Goal: Task Accomplishment & Management: Use online tool/utility

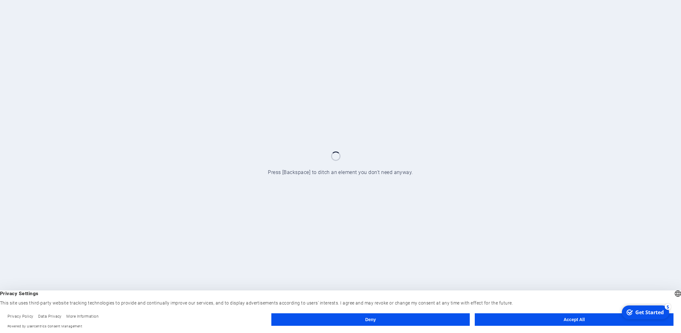
click at [394, 318] on button "Deny" at bounding box center [370, 319] width 199 height 13
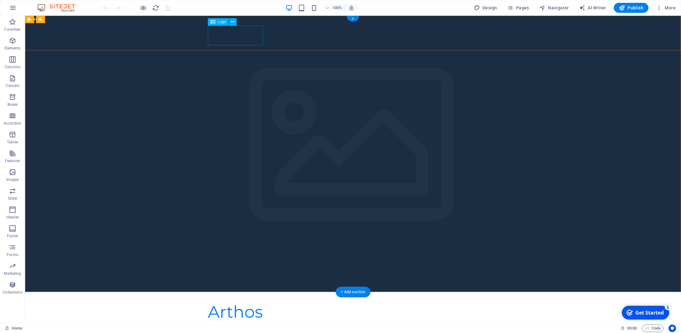
click at [232, 302] on div "Arthos" at bounding box center [353, 312] width 290 height 20
click at [230, 22] on button at bounding box center [233, 22] width 8 height 8
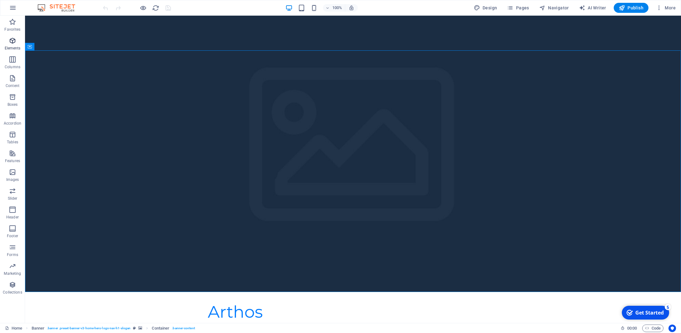
click at [13, 44] on icon "button" at bounding box center [13, 41] width 8 height 8
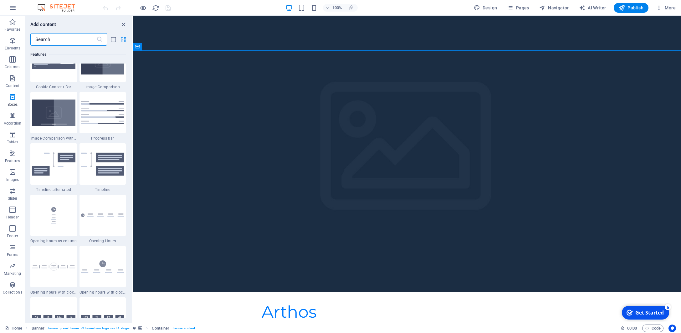
scroll to position [2567, 0]
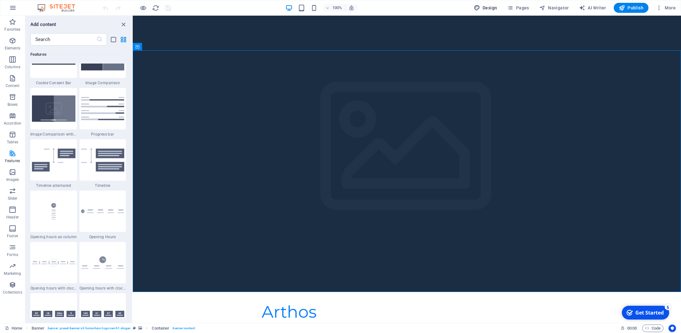
click at [497, 9] on span "Design" at bounding box center [485, 8] width 23 height 6
select select "px"
select select "200"
select select "px"
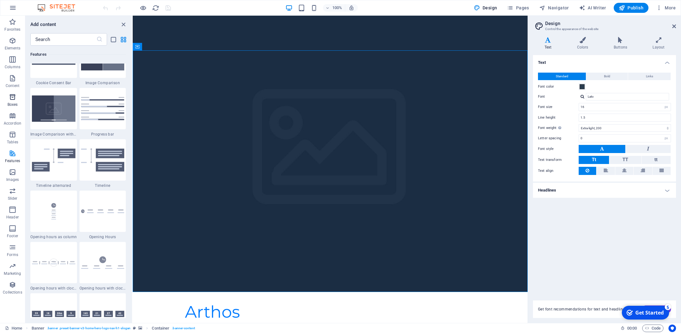
click at [10, 99] on icon "button" at bounding box center [13, 97] width 8 height 8
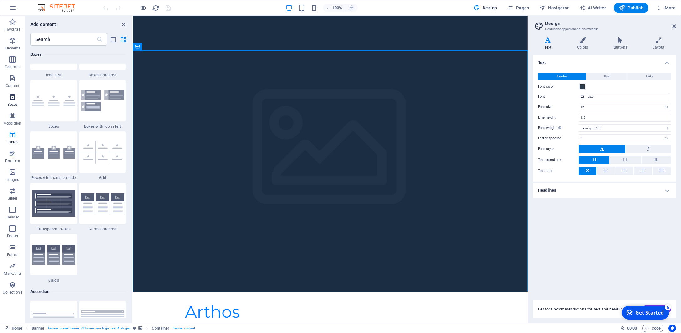
scroll to position [1760, 0]
click at [14, 83] on span "Content" at bounding box center [12, 81] width 25 height 15
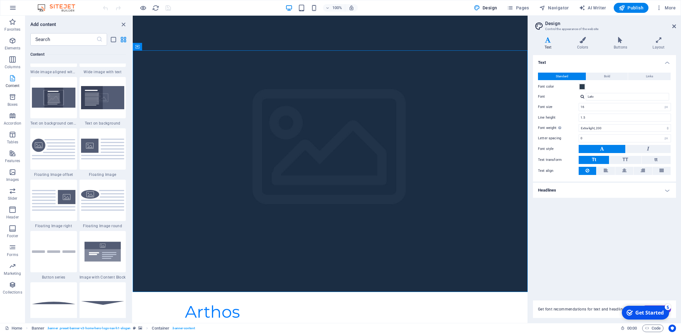
scroll to position [1100, 0]
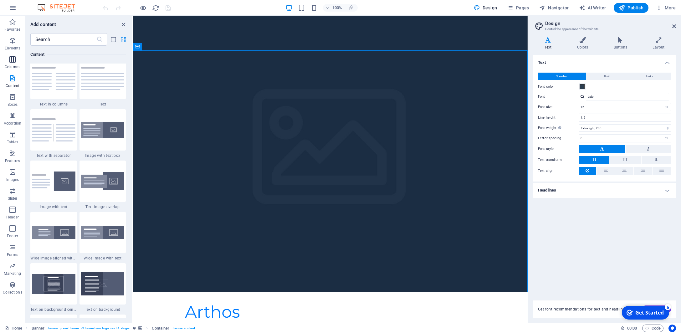
click at [14, 61] on icon "button" at bounding box center [13, 60] width 8 height 8
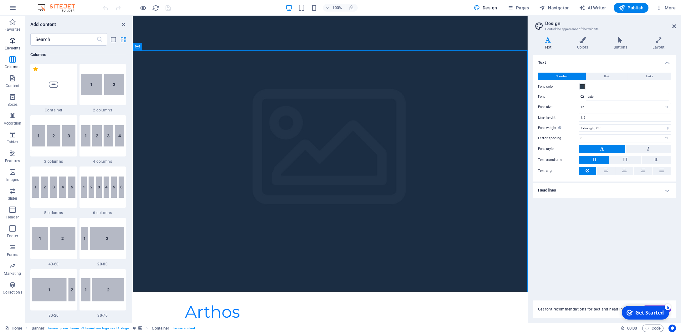
click at [13, 46] on span "Elements" at bounding box center [12, 44] width 25 height 15
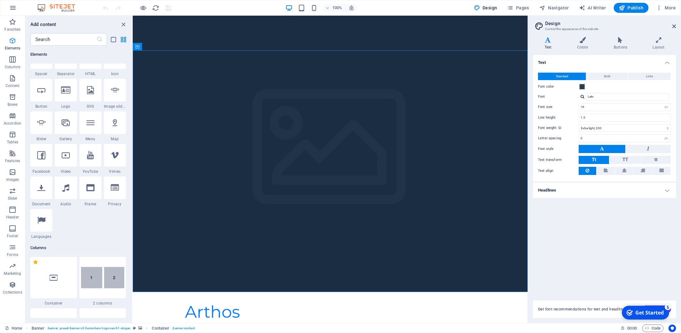
scroll to position [67, 0]
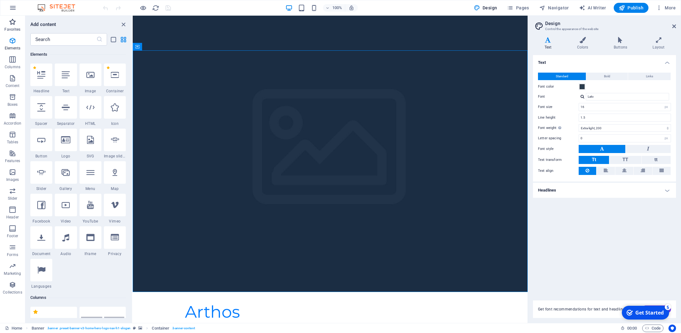
click at [17, 30] on p "Favorites" at bounding box center [12, 29] width 16 height 5
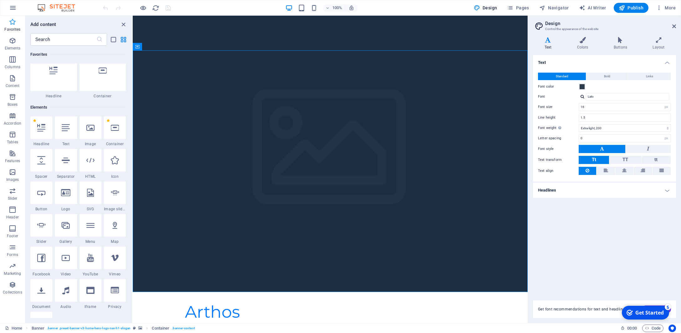
scroll to position [0, 0]
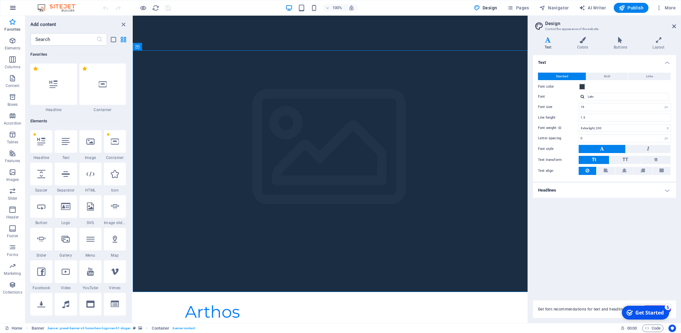
click at [16, 8] on icon "button" at bounding box center [13, 8] width 8 height 8
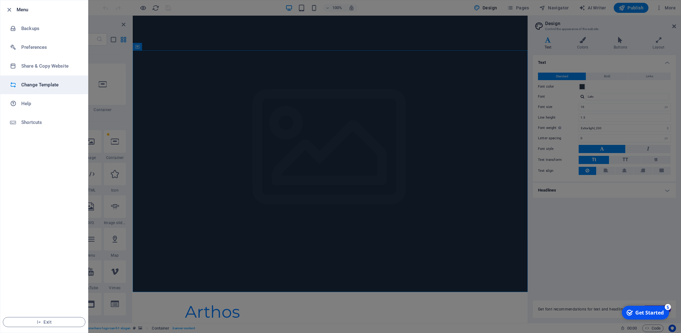
click at [52, 87] on h6 "Change Template" at bounding box center [50, 85] width 58 height 8
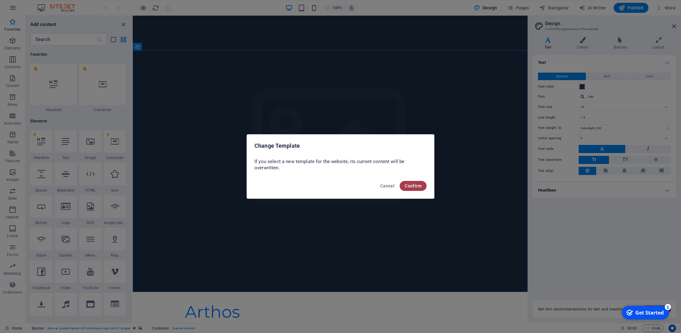
click at [411, 186] on span "Confirm" at bounding box center [412, 185] width 17 height 5
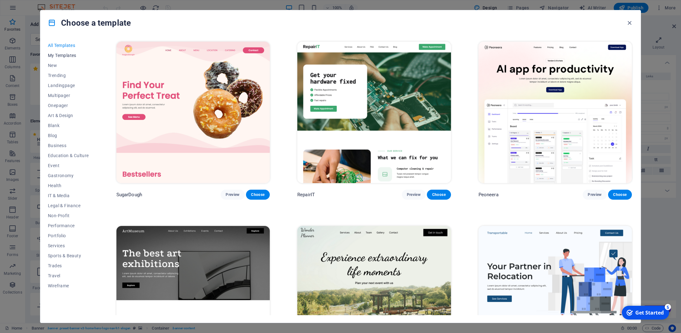
click at [65, 55] on span "My Templates" at bounding box center [68, 55] width 41 height 5
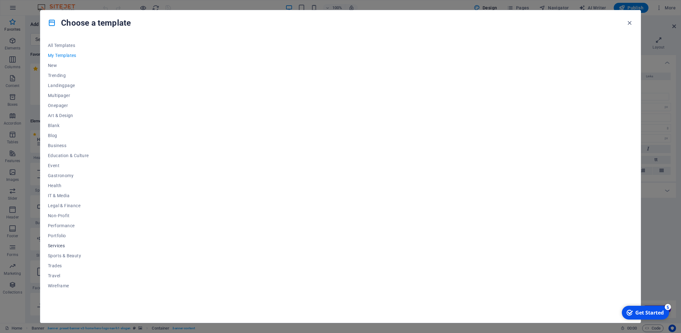
click at [65, 247] on span "Services" at bounding box center [68, 245] width 41 height 5
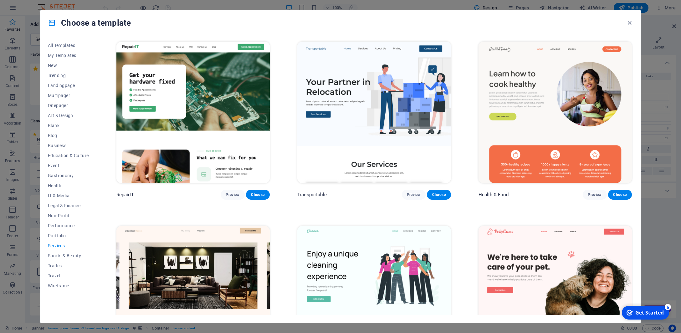
click at [374, 145] on img at bounding box center [373, 112] width 153 height 141
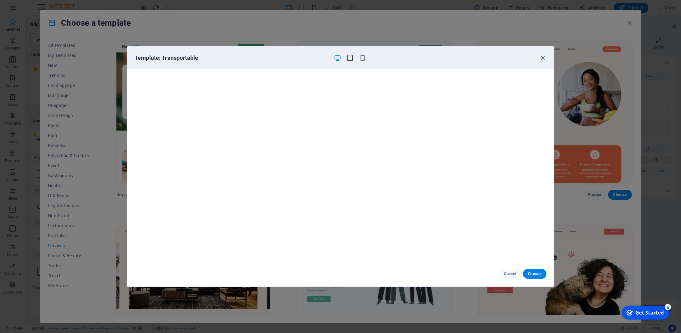
click at [351, 57] on icon "button" at bounding box center [349, 57] width 7 height 7
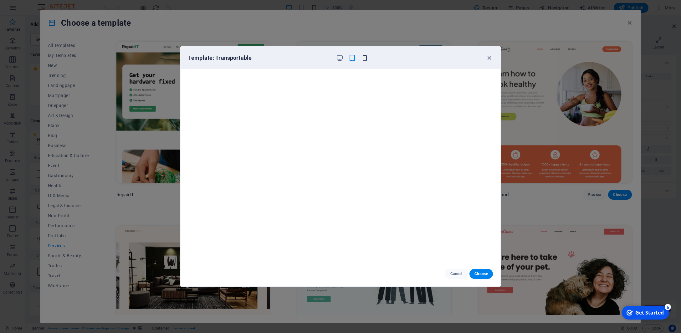
click at [365, 59] on icon "button" at bounding box center [364, 57] width 7 height 7
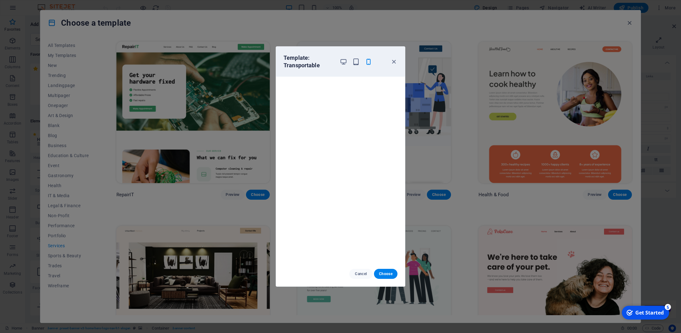
click at [443, 143] on div "Template: Transportable Cancel Choose" at bounding box center [340, 166] width 681 height 333
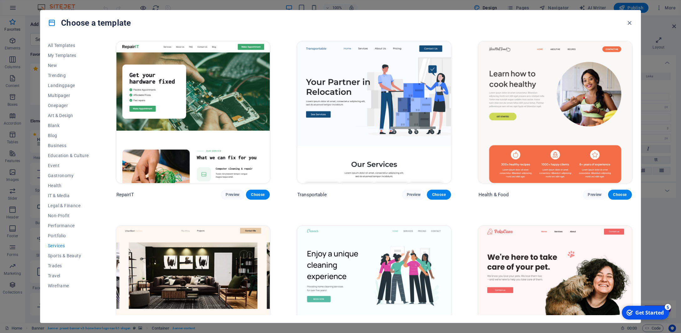
click at [164, 158] on img at bounding box center [192, 112] width 153 height 141
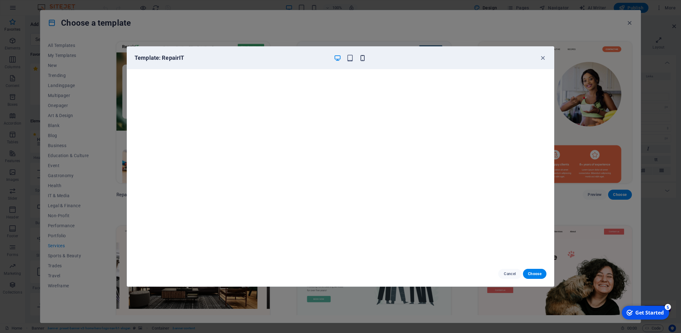
click at [359, 56] on icon "button" at bounding box center [362, 57] width 7 height 7
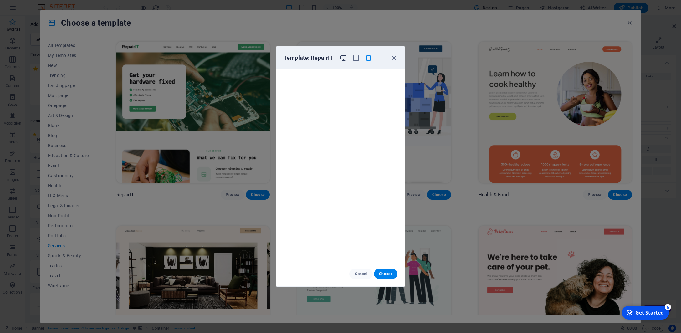
click at [347, 59] on icon "button" at bounding box center [343, 57] width 7 height 7
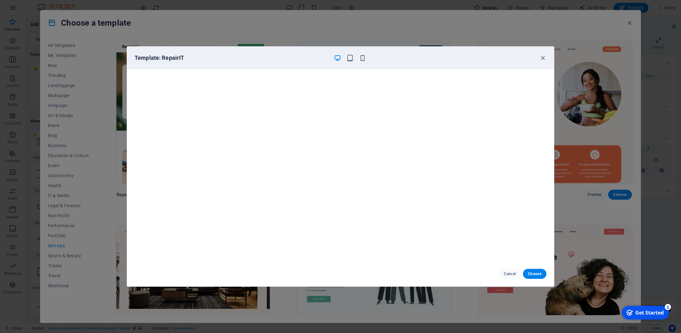
click at [506, 37] on div "Template: RepairIT Cancel Choose" at bounding box center [340, 166] width 681 height 333
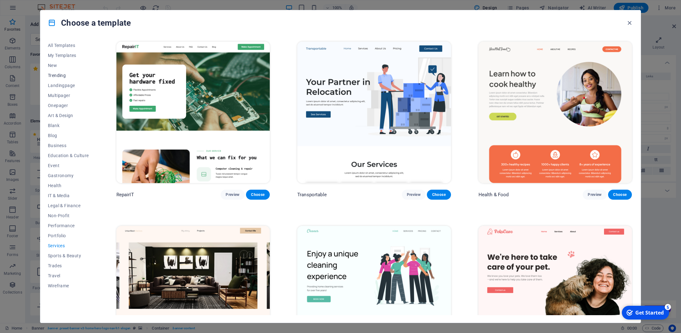
click at [63, 78] on span "Trending" at bounding box center [68, 75] width 41 height 5
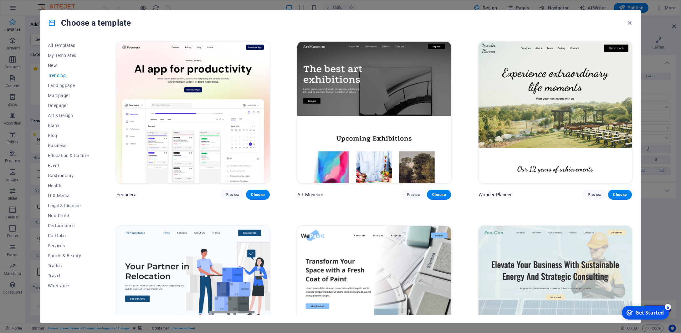
click at [226, 161] on img at bounding box center [192, 112] width 153 height 141
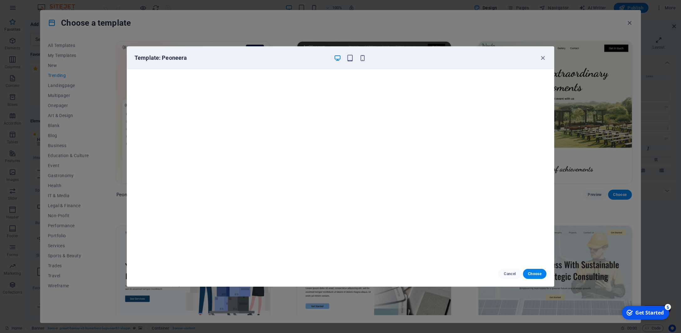
click at [590, 120] on div "Template: Peoneera Cancel Choose" at bounding box center [340, 166] width 681 height 333
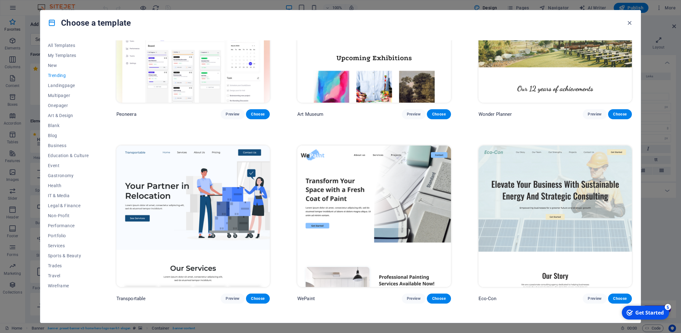
scroll to position [119, 0]
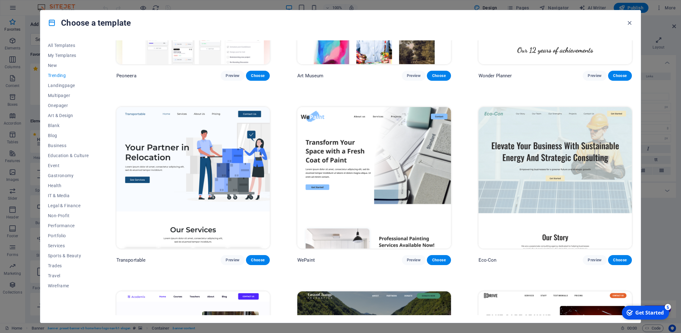
click at [406, 180] on img at bounding box center [373, 177] width 153 height 141
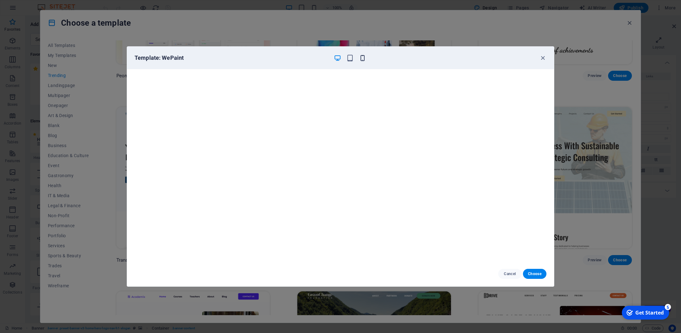
drag, startPoint x: 354, startPoint y: 57, endPoint x: 359, endPoint y: 58, distance: 5.5
click at [354, 57] on div at bounding box center [349, 58] width 33 height 8
click at [362, 58] on icon "button" at bounding box center [362, 57] width 7 height 7
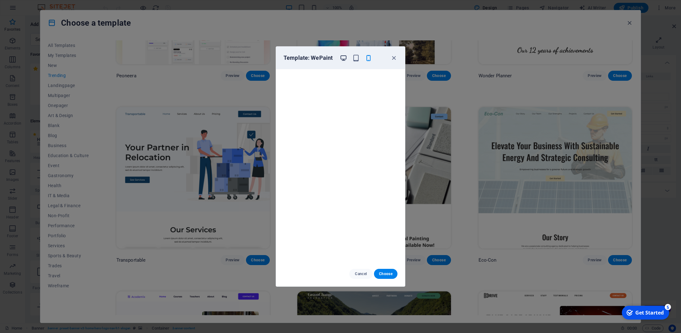
click at [347, 56] on icon "button" at bounding box center [343, 57] width 7 height 7
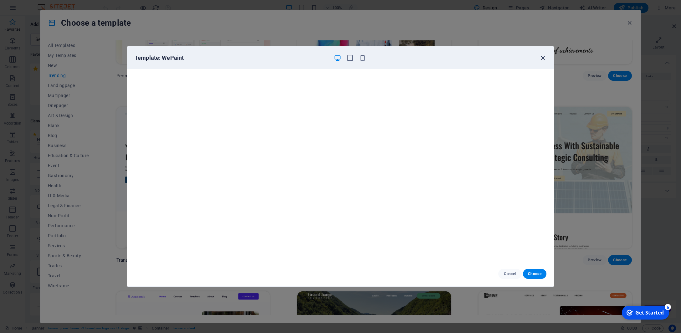
click at [540, 60] on icon "button" at bounding box center [542, 57] width 7 height 7
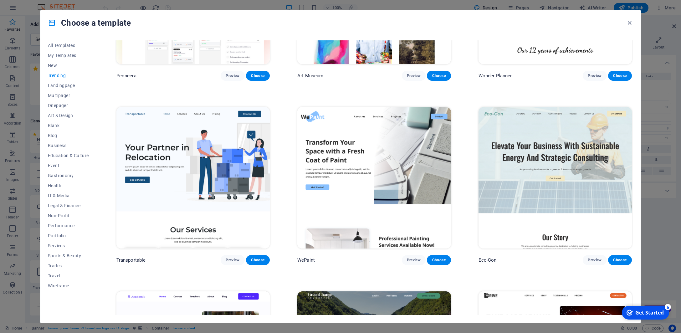
click at [554, 167] on img at bounding box center [554, 177] width 153 height 141
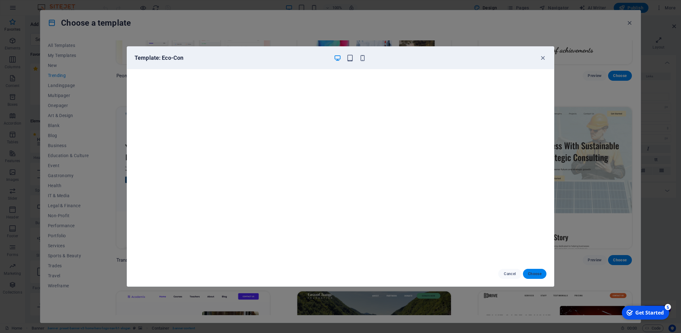
click at [533, 272] on span "Choose" at bounding box center [534, 273] width 13 height 5
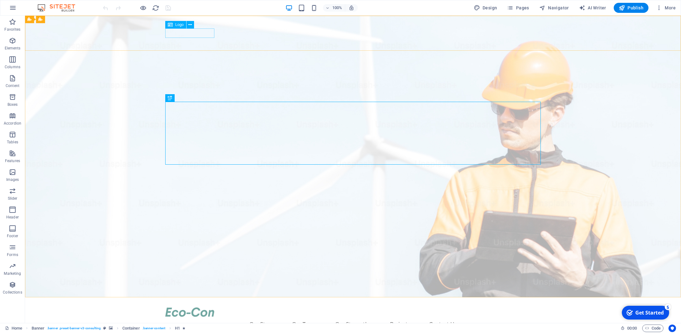
click at [190, 28] on div "Logo" at bounding box center [181, 25] width 33 height 8
click at [494, 6] on span "Design" at bounding box center [485, 8] width 23 height 6
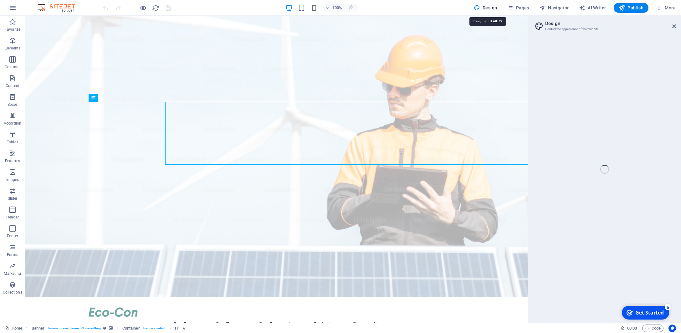
select select "px"
select select "400"
select select "px"
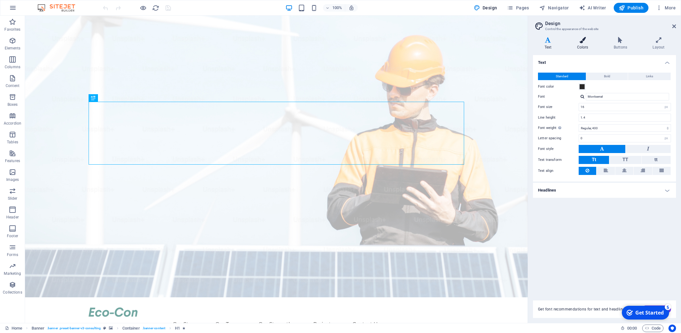
click at [581, 42] on icon at bounding box center [582, 40] width 34 height 6
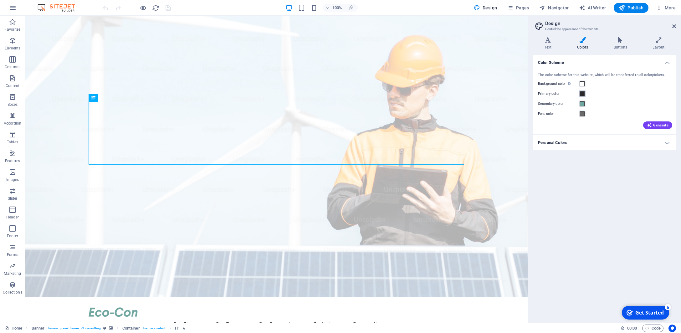
click at [581, 94] on span at bounding box center [581, 93] width 5 height 5
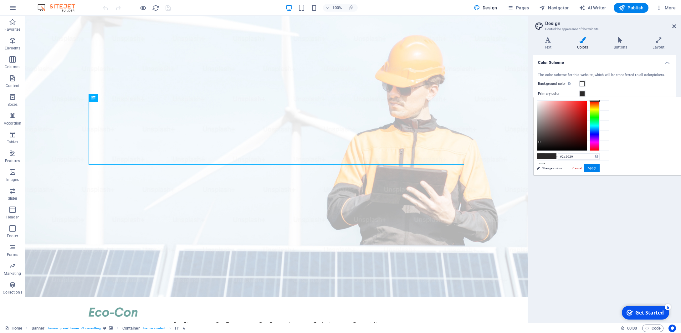
click at [581, 94] on span at bounding box center [581, 93] width 5 height 5
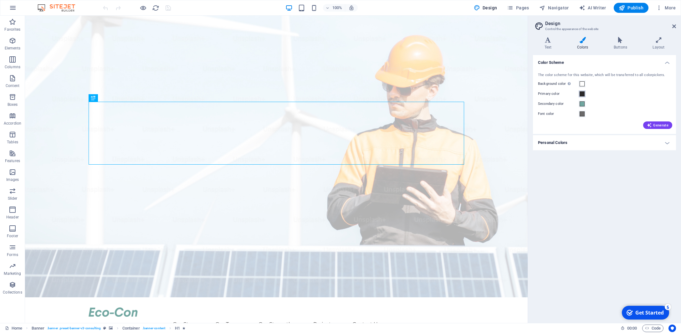
click at [581, 94] on span at bounding box center [581, 93] width 5 height 5
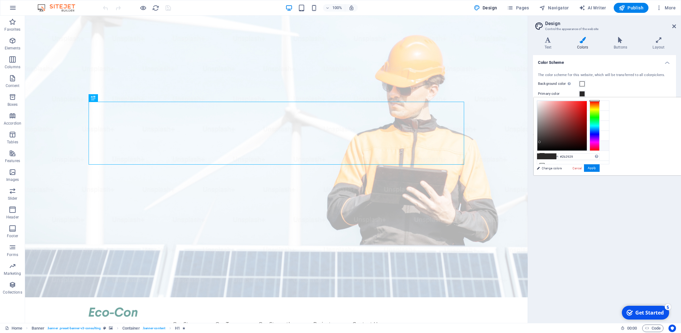
scroll to position [3, 0]
click at [560, 184] on div "Color Scheme The color scheme for this website, which will be transferred to al…" at bounding box center [604, 186] width 143 height 263
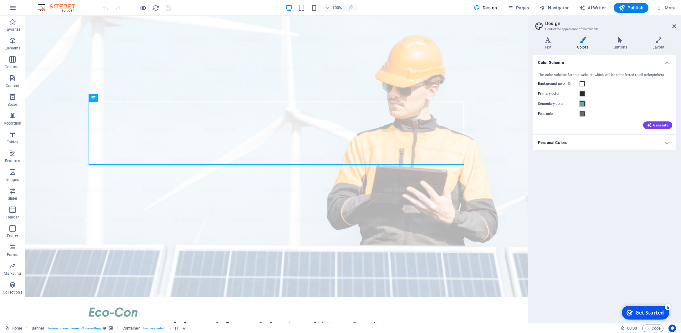
click at [582, 106] on span at bounding box center [581, 103] width 5 height 5
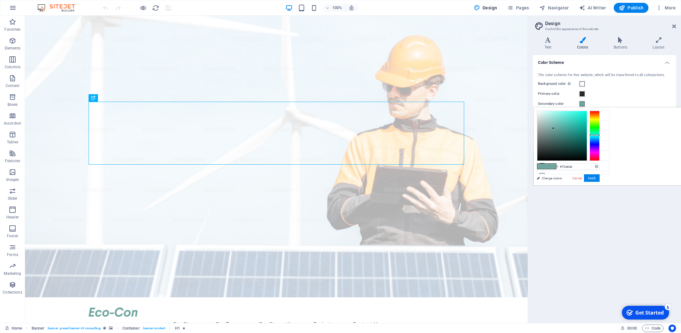
click at [565, 202] on div "Color Scheme The color scheme for this website, which will be transferred to al…" at bounding box center [604, 186] width 143 height 263
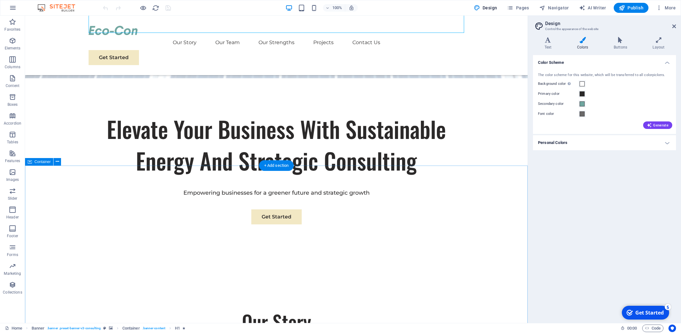
scroll to position [264, 0]
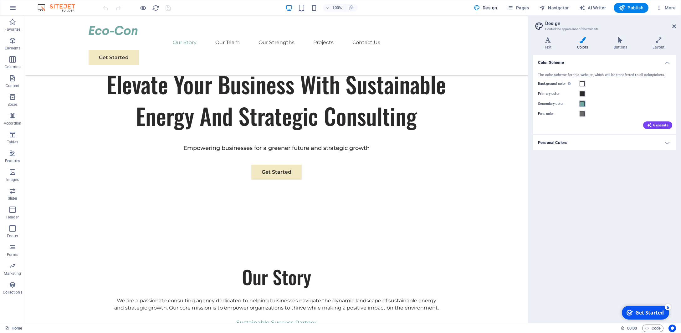
click at [581, 104] on span at bounding box center [581, 103] width 5 height 5
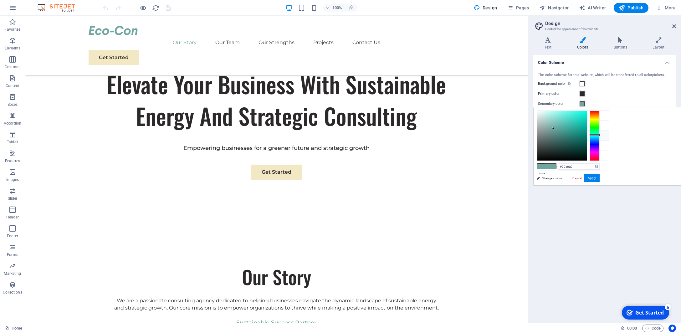
click at [573, 136] on li "Secondary color #70a6a0" at bounding box center [573, 136] width 72 height 10
click at [599, 145] on div at bounding box center [594, 136] width 10 height 50
click at [599, 142] on div at bounding box center [594, 136] width 10 height 50
click at [586, 113] on div at bounding box center [561, 135] width 49 height 49
type input "#072fb7"
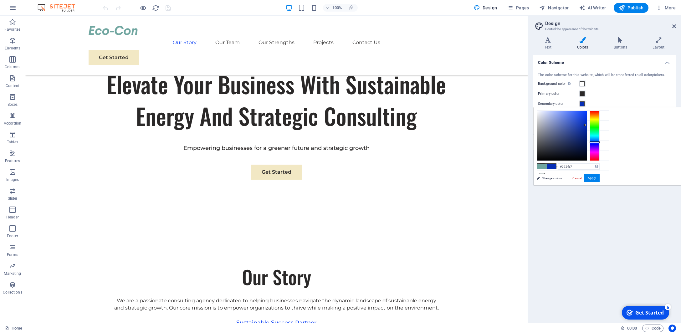
drag, startPoint x: 661, startPoint y: 133, endPoint x: 663, endPoint y: 125, distance: 8.3
click at [586, 124] on div at bounding box center [561, 135] width 49 height 49
click at [599, 175] on button "Apply" at bounding box center [592, 178] width 16 height 8
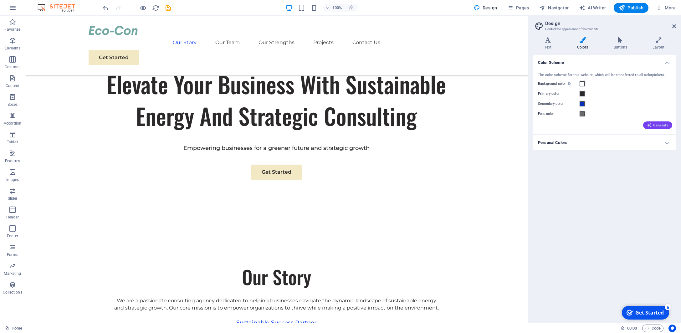
click at [654, 124] on span "Generate" at bounding box center [657, 125] width 22 height 5
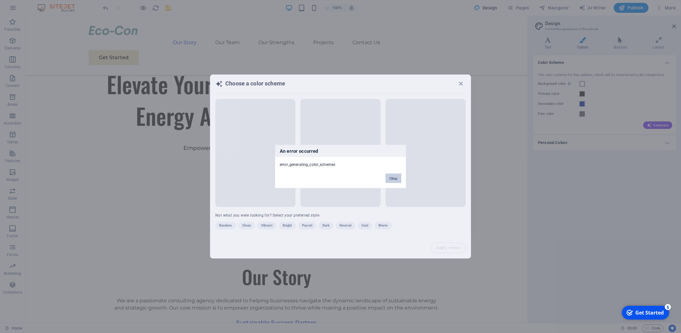
click at [391, 176] on button "Okay" at bounding box center [393, 178] width 16 height 9
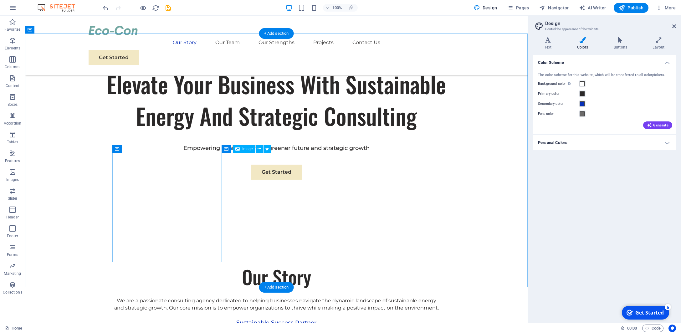
scroll to position [0, 0]
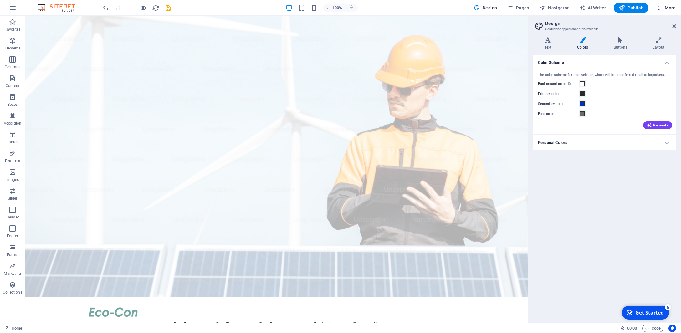
click at [665, 8] on span "More" at bounding box center [666, 8] width 20 height 6
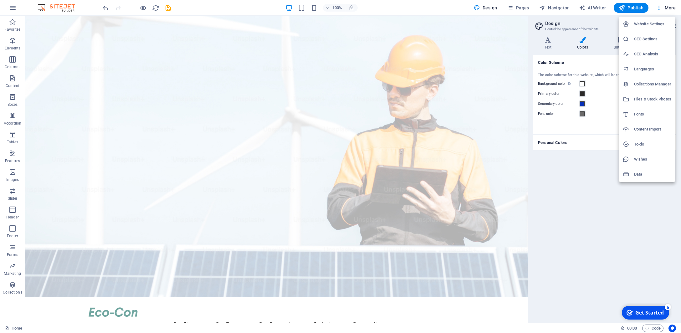
click at [547, 265] on div at bounding box center [340, 166] width 681 height 333
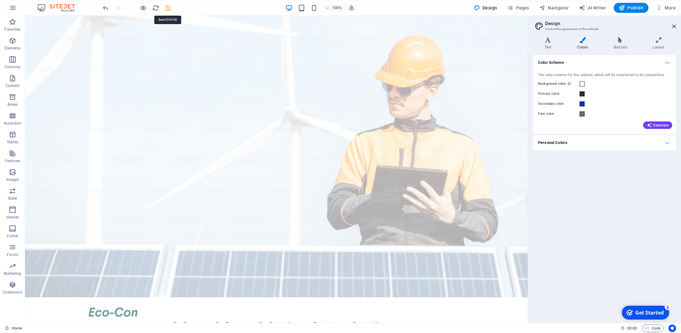
click at [167, 6] on icon "save" at bounding box center [168, 7] width 7 height 7
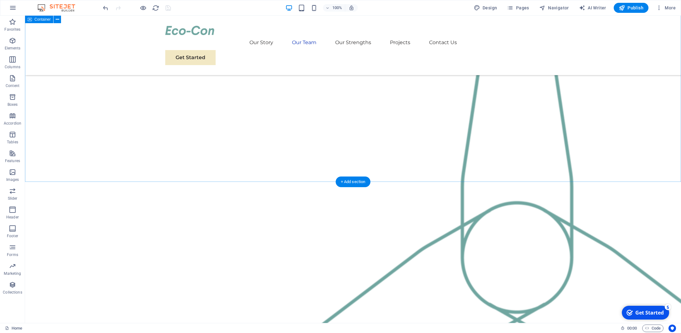
scroll to position [923, 0]
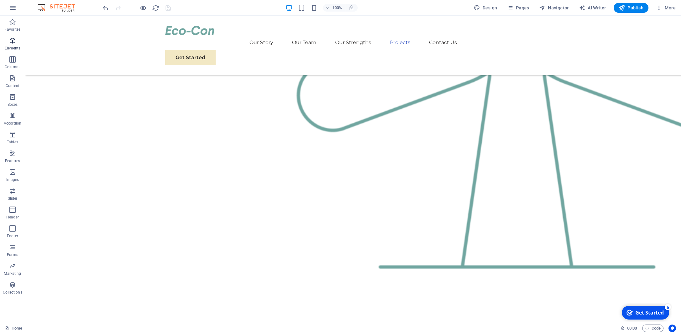
click at [13, 47] on p "Elements" at bounding box center [13, 48] width 16 height 5
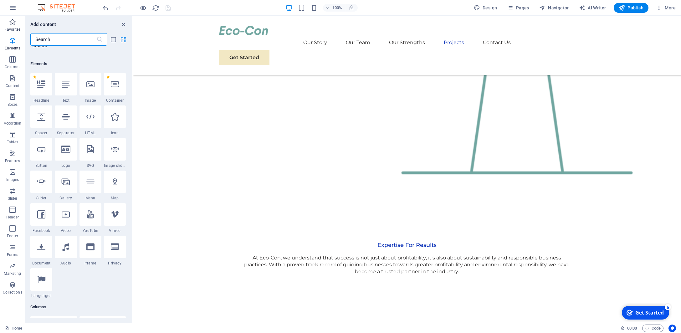
click at [9, 30] on p "Favorites" at bounding box center [12, 29] width 16 height 5
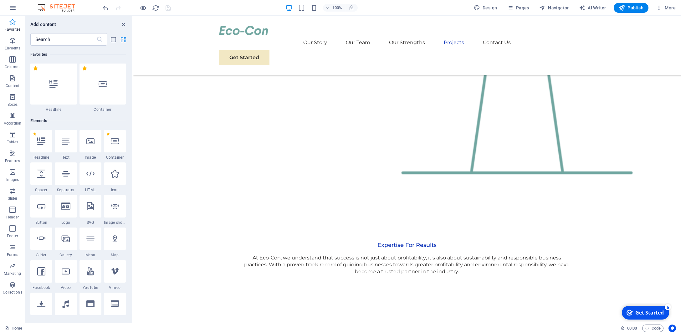
scroll to position [0, 0]
click at [13, 12] on button "button" at bounding box center [12, 7] width 15 height 15
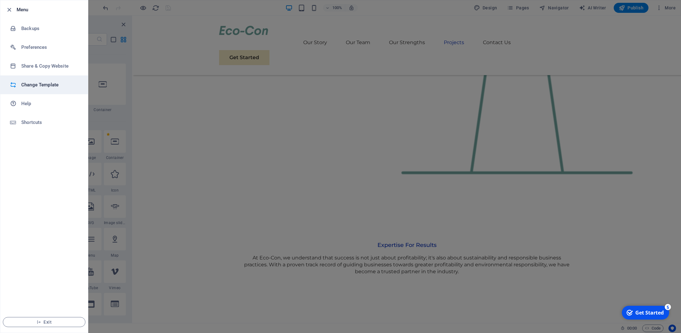
click at [44, 84] on h6 "Change Template" at bounding box center [50, 85] width 58 height 8
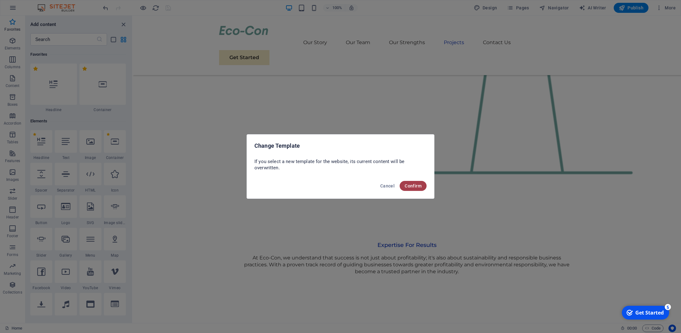
click at [416, 186] on span "Confirm" at bounding box center [412, 185] width 17 height 5
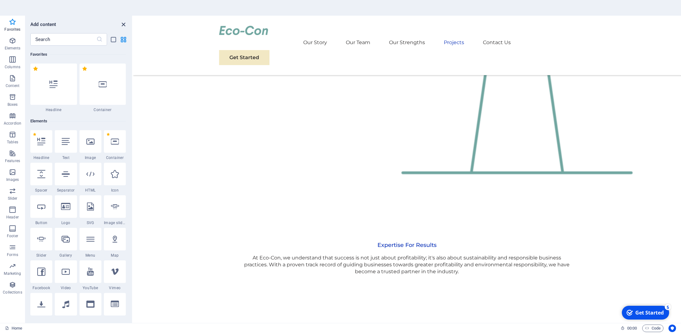
click at [121, 24] on icon "close panel" at bounding box center [123, 24] width 7 height 7
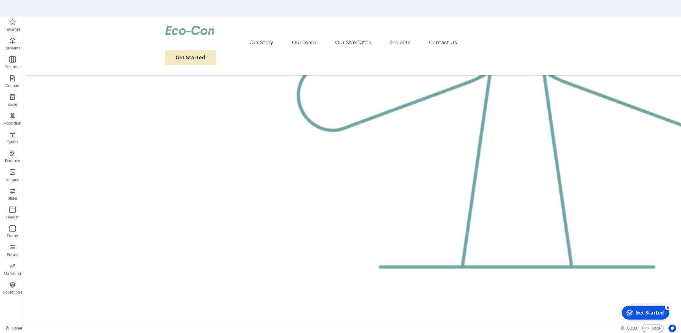
click at [3, 2] on section "Home Favorites Elements Columns Content Boxes Accordion Tables Features Images …" at bounding box center [340, 166] width 681 height 333
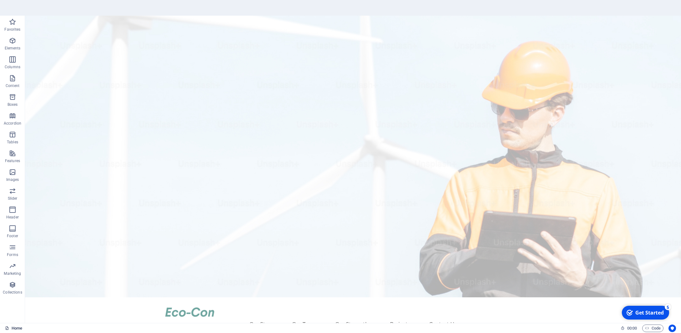
click at [11, 331] on link "Home" at bounding box center [13, 328] width 17 height 8
click at [10, 327] on link "Home" at bounding box center [13, 328] width 17 height 8
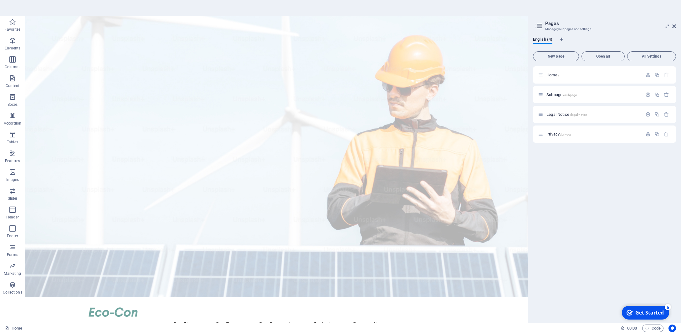
click at [9, 4] on section "Home Favorites Elements Columns Content Boxes Accordion Tables Features Images …" at bounding box center [340, 166] width 681 height 333
click at [12, 13] on section "Home Favorites Elements Columns Content Boxes Accordion Tables Features Images …" at bounding box center [340, 166] width 681 height 333
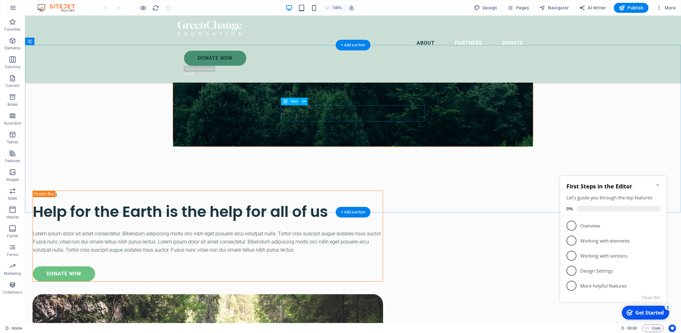
scroll to position [395, 0]
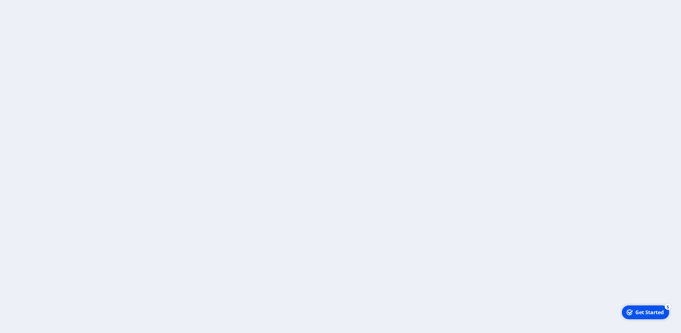
click at [459, 128] on div at bounding box center [340, 166] width 681 height 333
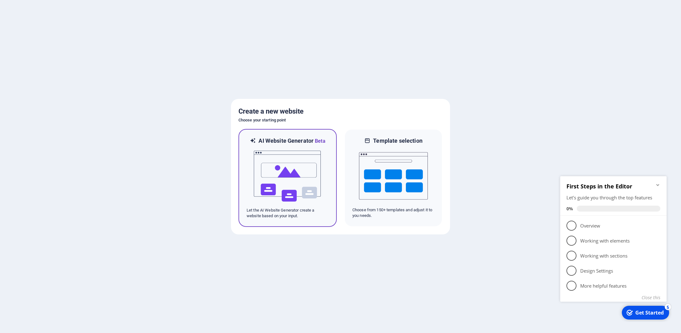
click at [307, 164] on img at bounding box center [287, 176] width 69 height 63
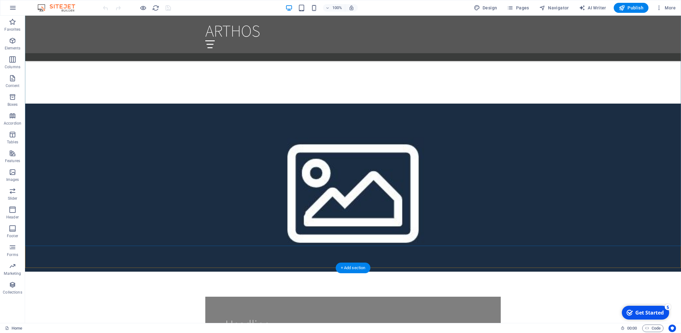
scroll to position [395, 0]
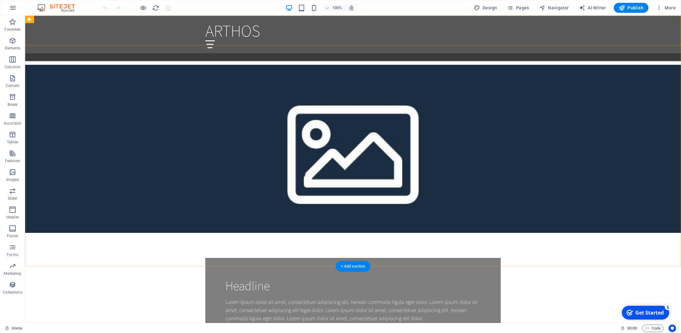
click at [494, 40] on div at bounding box center [352, 44] width 295 height 8
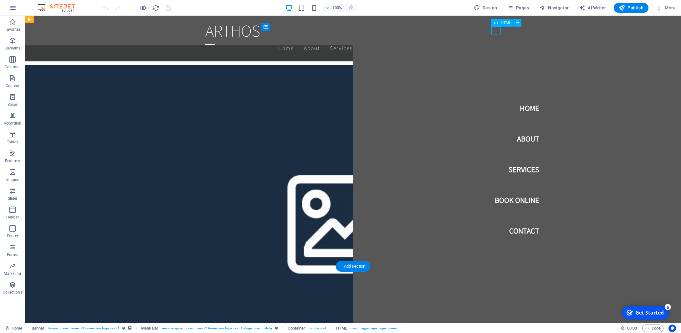
click at [215, 40] on div at bounding box center [209, 44] width 9 height 8
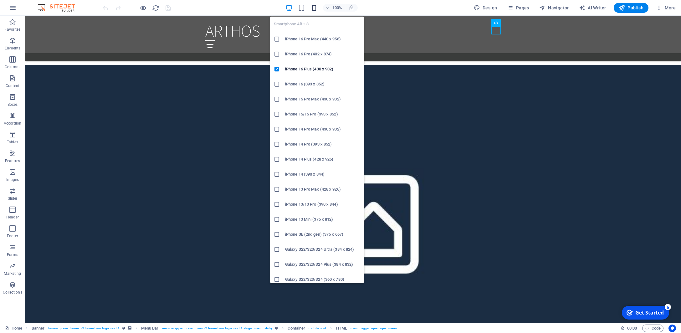
click at [317, 7] on icon "button" at bounding box center [313, 7] width 7 height 7
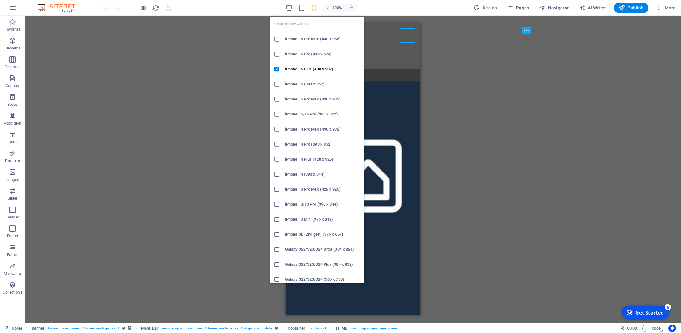
click at [316, 8] on icon "button" at bounding box center [313, 7] width 7 height 7
click at [315, 7] on icon "button" at bounding box center [313, 7] width 7 height 7
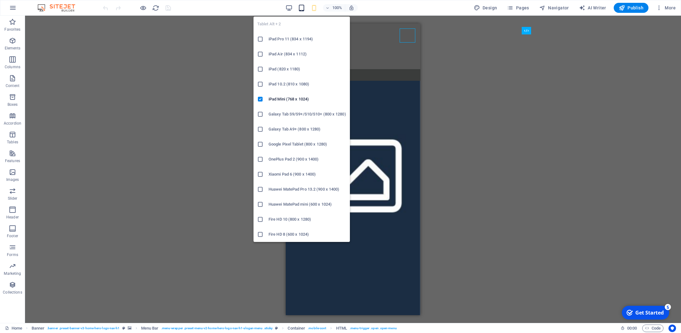
click at [302, 6] on icon "button" at bounding box center [301, 7] width 7 height 7
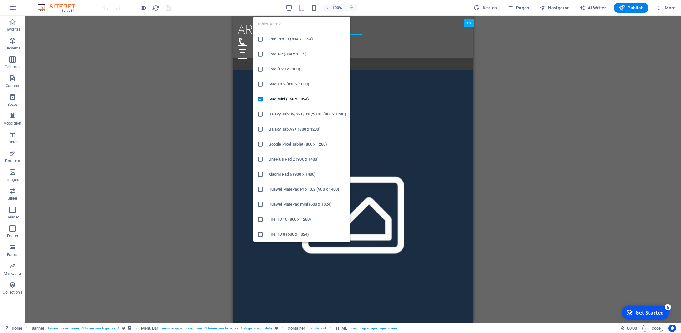
scroll to position [384, 0]
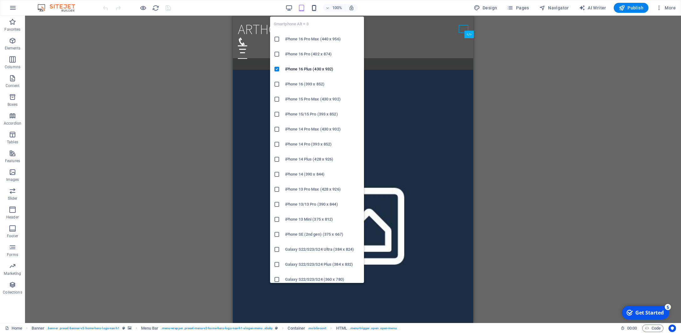
click at [315, 8] on icon "button" at bounding box center [313, 7] width 7 height 7
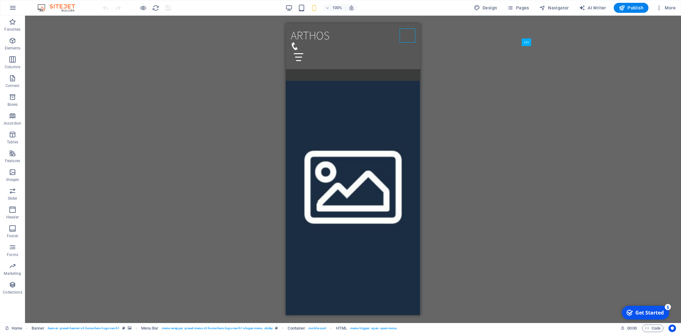
click at [242, 73] on div "Drag here to replace the existing content. Press “Ctrl” if you want to create a…" at bounding box center [353, 169] width 656 height 307
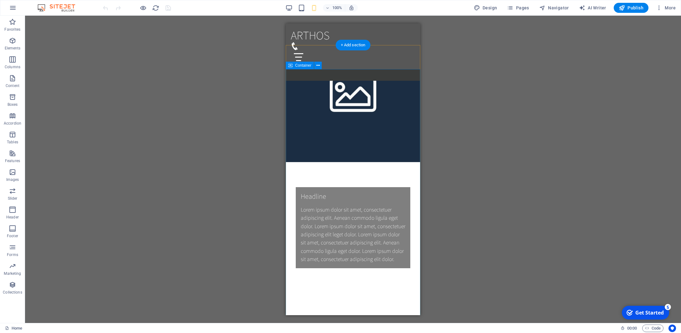
scroll to position [527, 0]
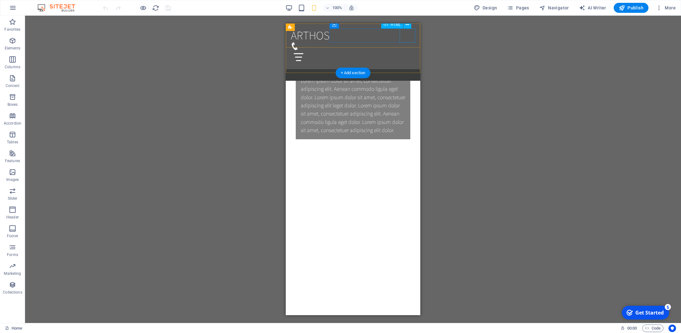
click at [410, 50] on div at bounding box center [353, 57] width 124 height 14
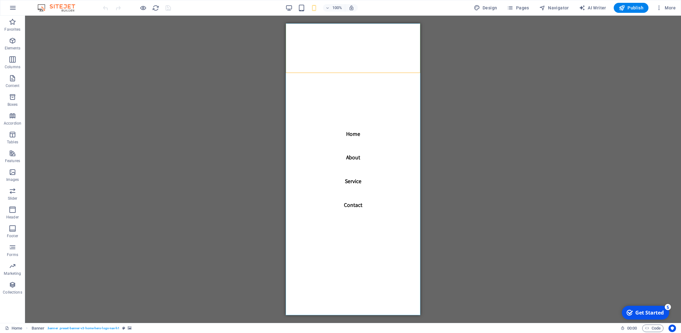
click at [361, 34] on nav "Home About Service Contact" at bounding box center [353, 168] width 134 height 291
click at [399, 170] on nav "Home About Service Contact" at bounding box center [353, 168] width 134 height 291
click at [360, 133] on nav "Home About Service Contact" at bounding box center [353, 168] width 134 height 291
click at [353, 134] on nav "Home About Service Contact" at bounding box center [353, 168] width 134 height 291
click at [354, 196] on nav "Home About Service Contact" at bounding box center [353, 168] width 134 height 291
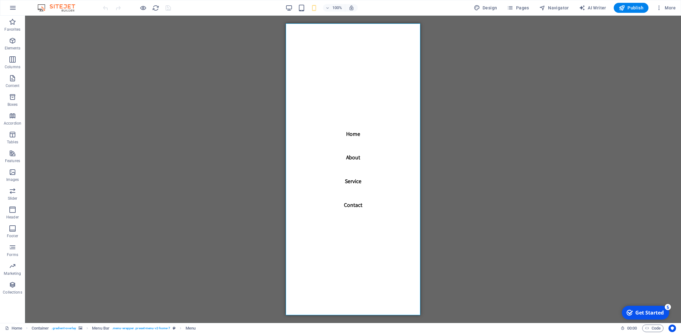
click at [352, 200] on nav "Home About Service Contact" at bounding box center [353, 168] width 134 height 291
click at [399, 50] on nav "Home About Service Contact" at bounding box center [353, 168] width 134 height 291
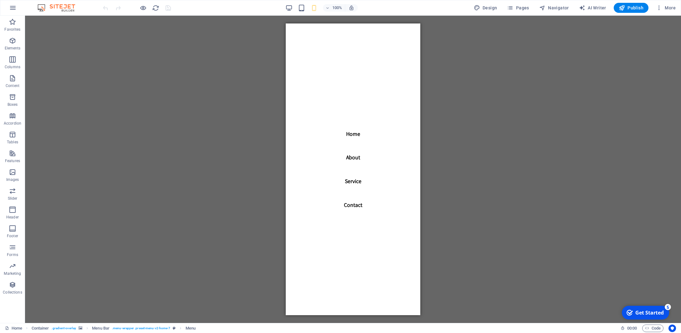
scroll to position [0, 0]
